Goal: Navigation & Orientation: Find specific page/section

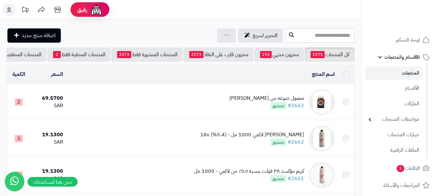
scroll to position [97, 0]
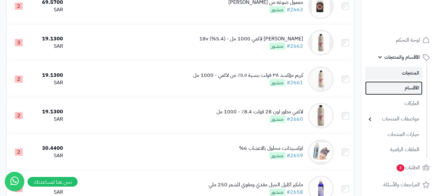
click at [399, 88] on link "الأقسام" at bounding box center [393, 88] width 57 height 13
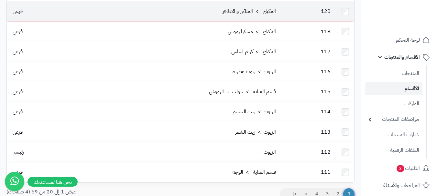
scroll to position [323, 0]
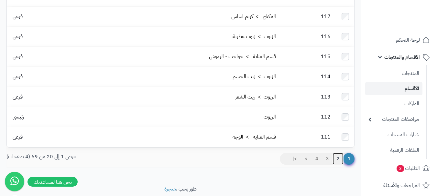
click at [336, 153] on link "2" at bounding box center [338, 159] width 11 height 12
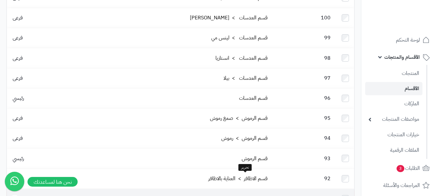
scroll to position [323, 0]
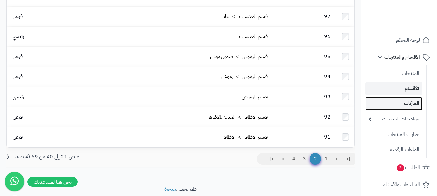
click at [411, 105] on link "الماركات" at bounding box center [393, 103] width 57 height 13
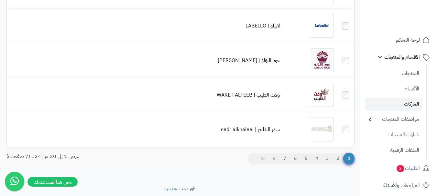
scroll to position [615, 0]
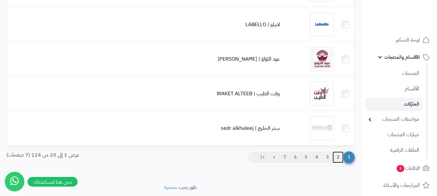
click at [339, 156] on link "2" at bounding box center [338, 158] width 11 height 12
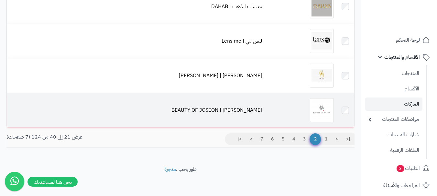
scroll to position [634, 0]
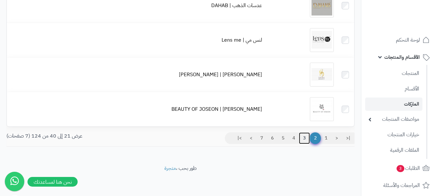
click at [303, 136] on link "3" at bounding box center [304, 139] width 11 height 12
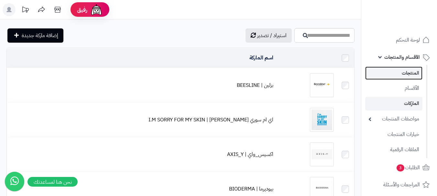
click at [389, 80] on link "المنتجات" at bounding box center [393, 73] width 57 height 13
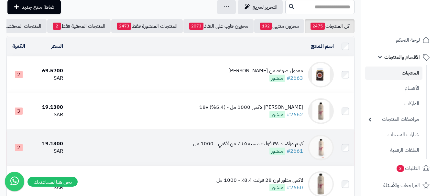
scroll to position [65, 0]
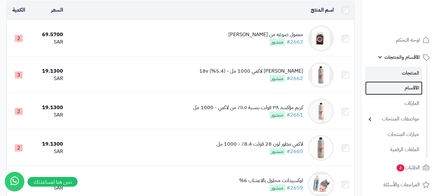
click at [375, 92] on link "الأقسام" at bounding box center [393, 88] width 57 height 13
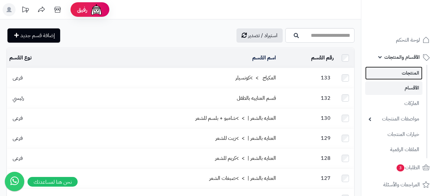
click at [379, 77] on link "المنتجات" at bounding box center [393, 73] width 57 height 13
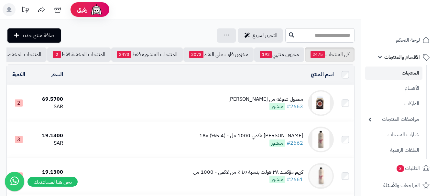
click at [5, 8] on rect at bounding box center [9, 9] width 13 height 13
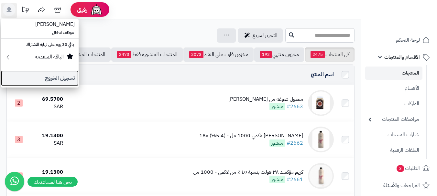
click at [64, 80] on link "تسجيل الخروج" at bounding box center [40, 79] width 78 height 16
